Goal: Task Accomplishment & Management: Manage account settings

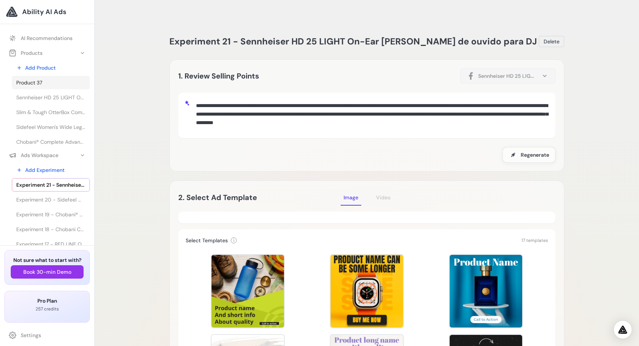
click at [41, 82] on span "Product 37" at bounding box center [29, 82] width 26 height 7
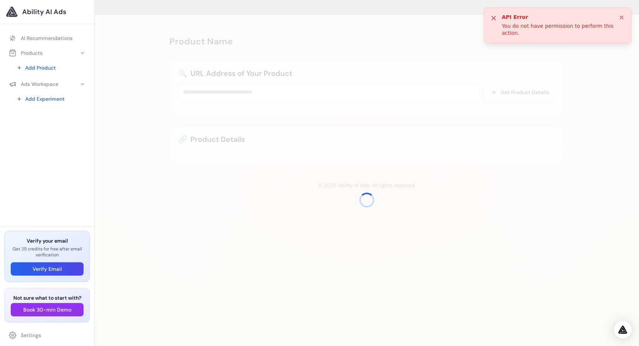
click at [614, 16] on strong "API Error" at bounding box center [558, 17] width 112 height 7
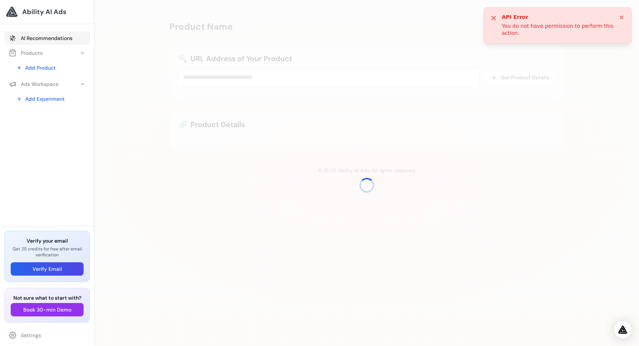
click at [36, 37] on link "AI Recommendations" at bounding box center [46, 37] width 85 height 13
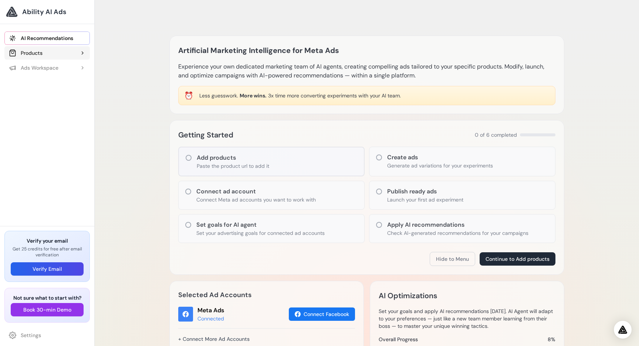
click at [33, 52] on div "Products" at bounding box center [26, 52] width 34 height 7
click at [53, 84] on div "Ads Workspace" at bounding box center [34, 83] width 50 height 7
click at [29, 337] on link "Settings" at bounding box center [46, 334] width 85 height 13
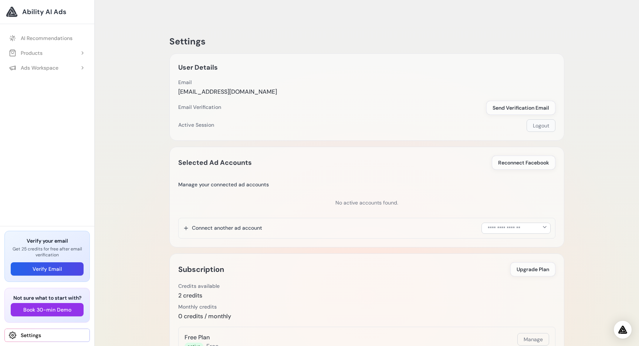
click at [551, 119] on button "Logout" at bounding box center [541, 125] width 29 height 13
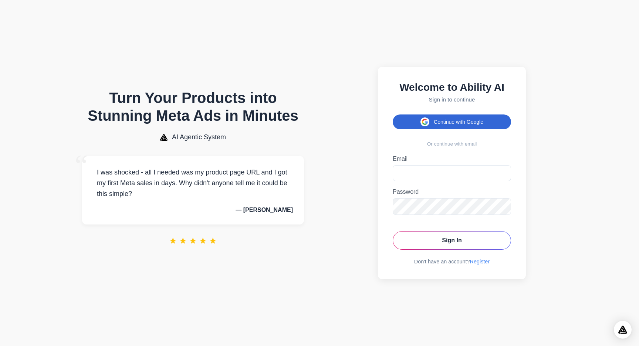
click at [420, 125] on button "Continue with Google" at bounding box center [452, 121] width 118 height 15
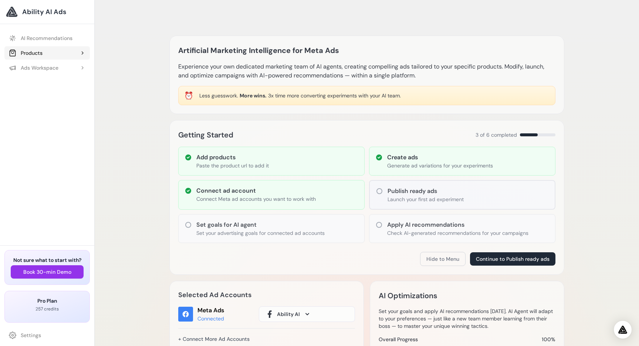
click at [54, 54] on button "Products" at bounding box center [46, 52] width 85 height 13
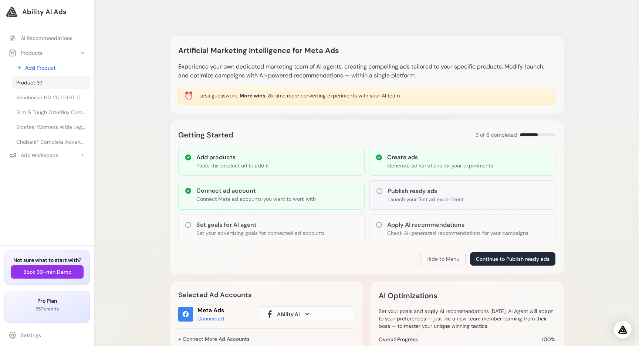
click at [48, 84] on link "Product 37" at bounding box center [51, 82] width 78 height 13
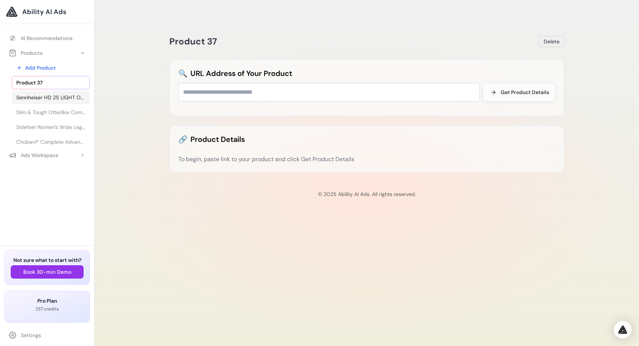
click at [53, 95] on span "Sennheiser HD 25 LIGHT On-Ear Fones de ouvido para DJ" at bounding box center [50, 97] width 69 height 7
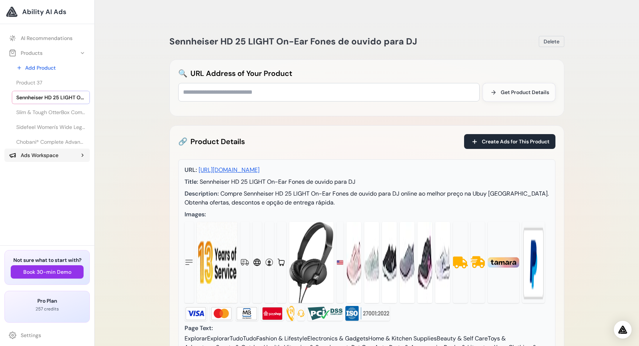
click at [37, 152] on div "Ads Workspace" at bounding box center [34, 154] width 50 height 7
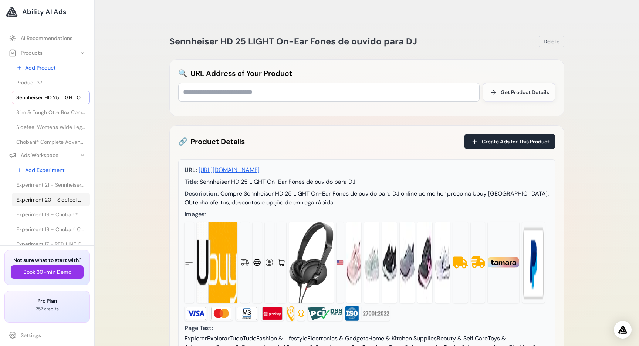
click at [67, 199] on span "Experiment 20 - Sidefeel Women's Wide Leg Jeans High Waisted Strechy Raw Hem Zi…" at bounding box center [50, 199] width 69 height 7
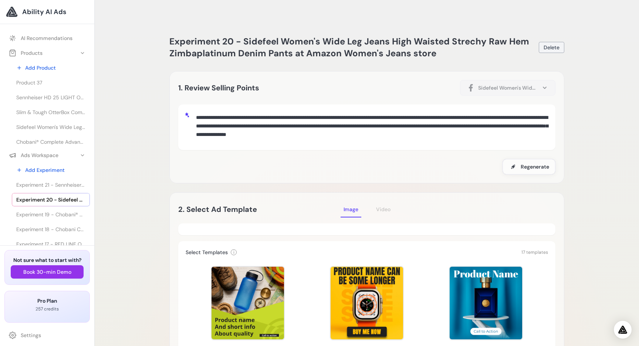
click at [554, 44] on span "Delete" at bounding box center [552, 47] width 16 height 7
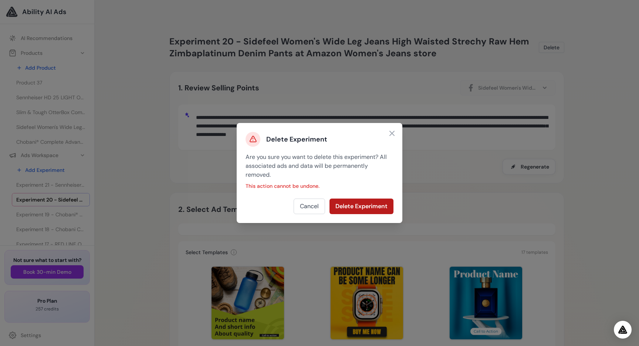
click at [367, 206] on button "Delete Experiment" at bounding box center [362, 206] width 64 height 16
